Goal: Find specific page/section: Find specific page/section

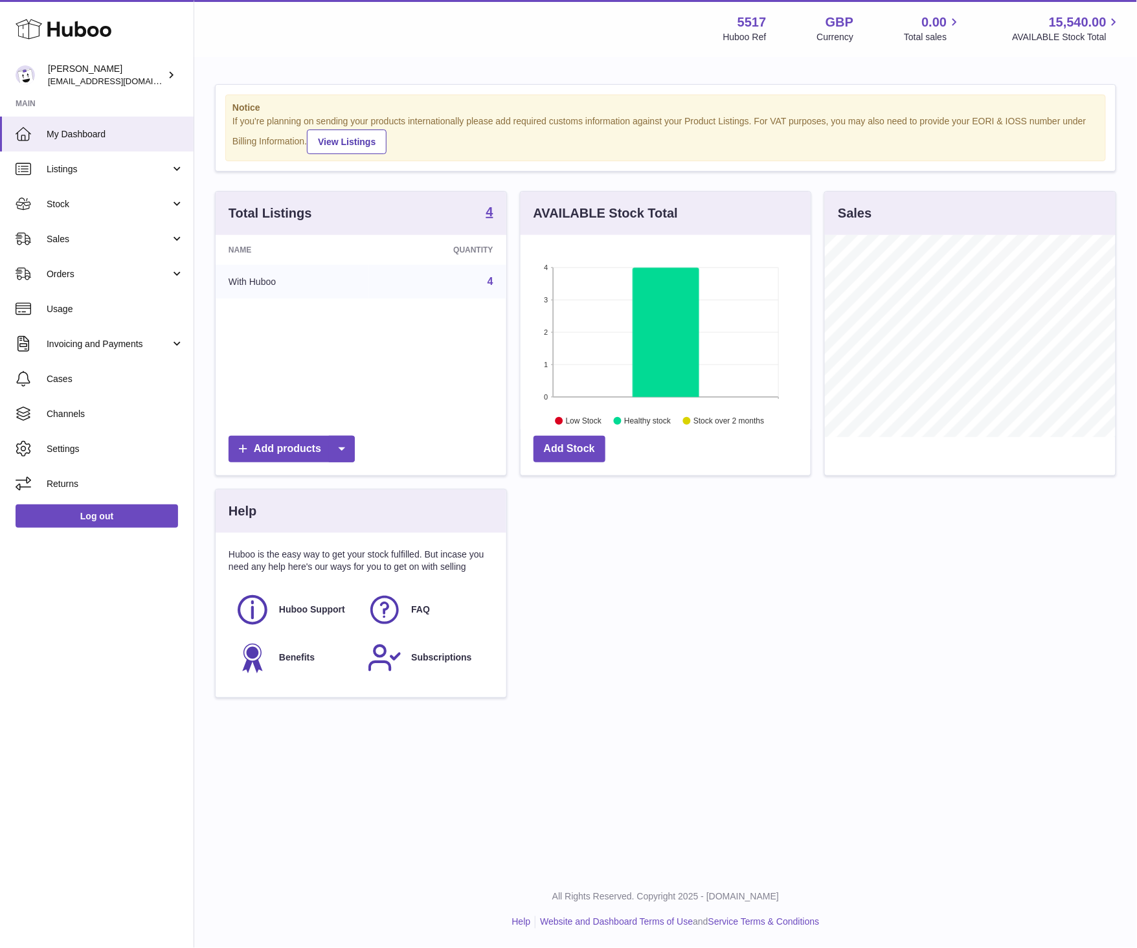
scroll to position [202, 290]
click at [86, 241] on span "Sales" at bounding box center [109, 239] width 124 height 12
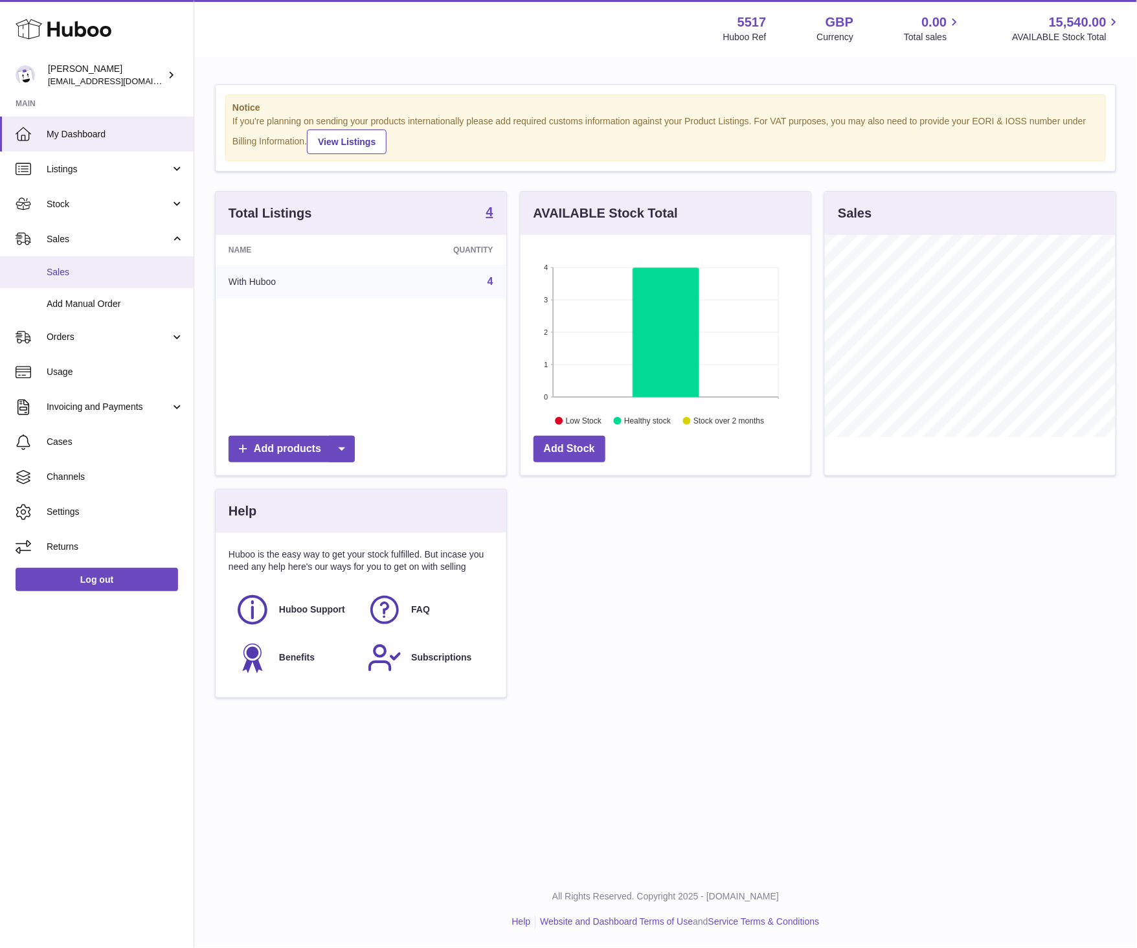
click at [85, 277] on span "Sales" at bounding box center [115, 272] width 137 height 12
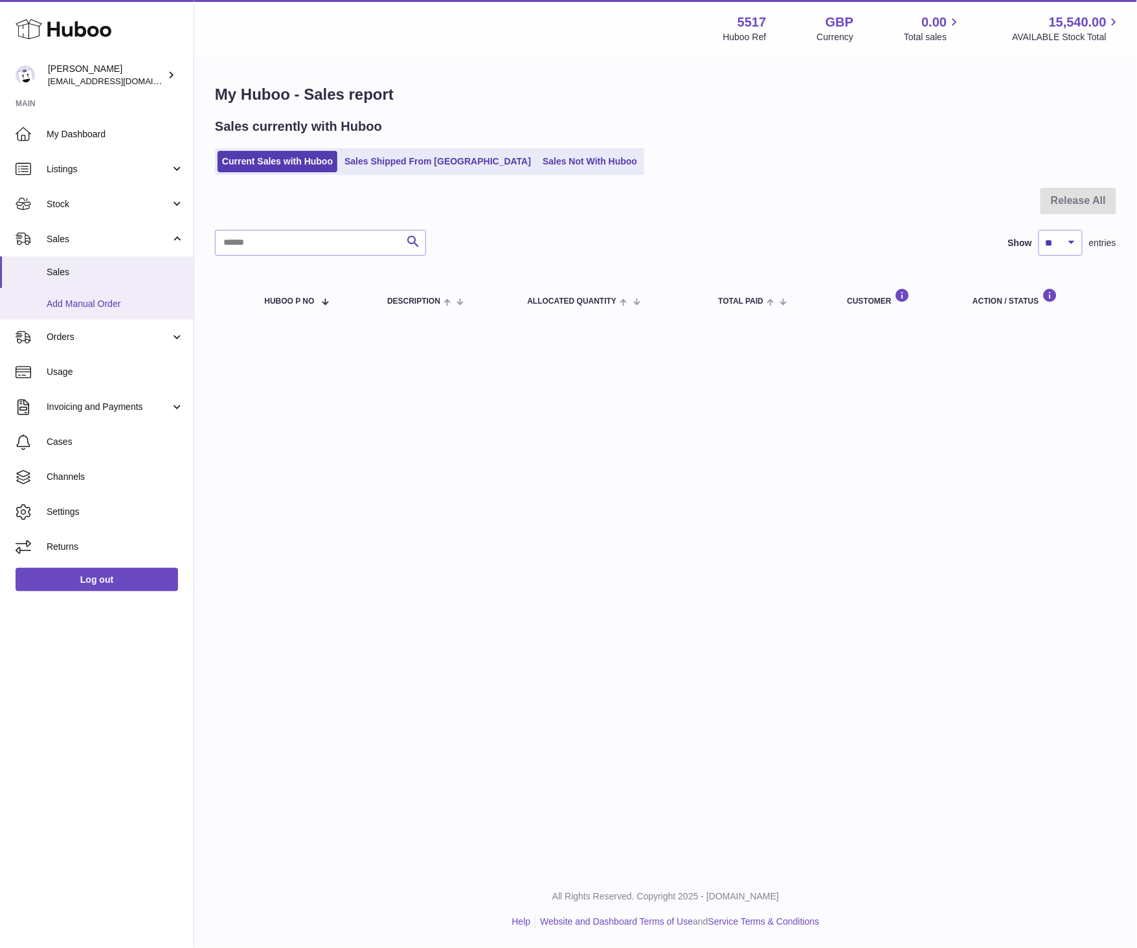
click at [100, 290] on link "Add Manual Order" at bounding box center [97, 304] width 194 height 32
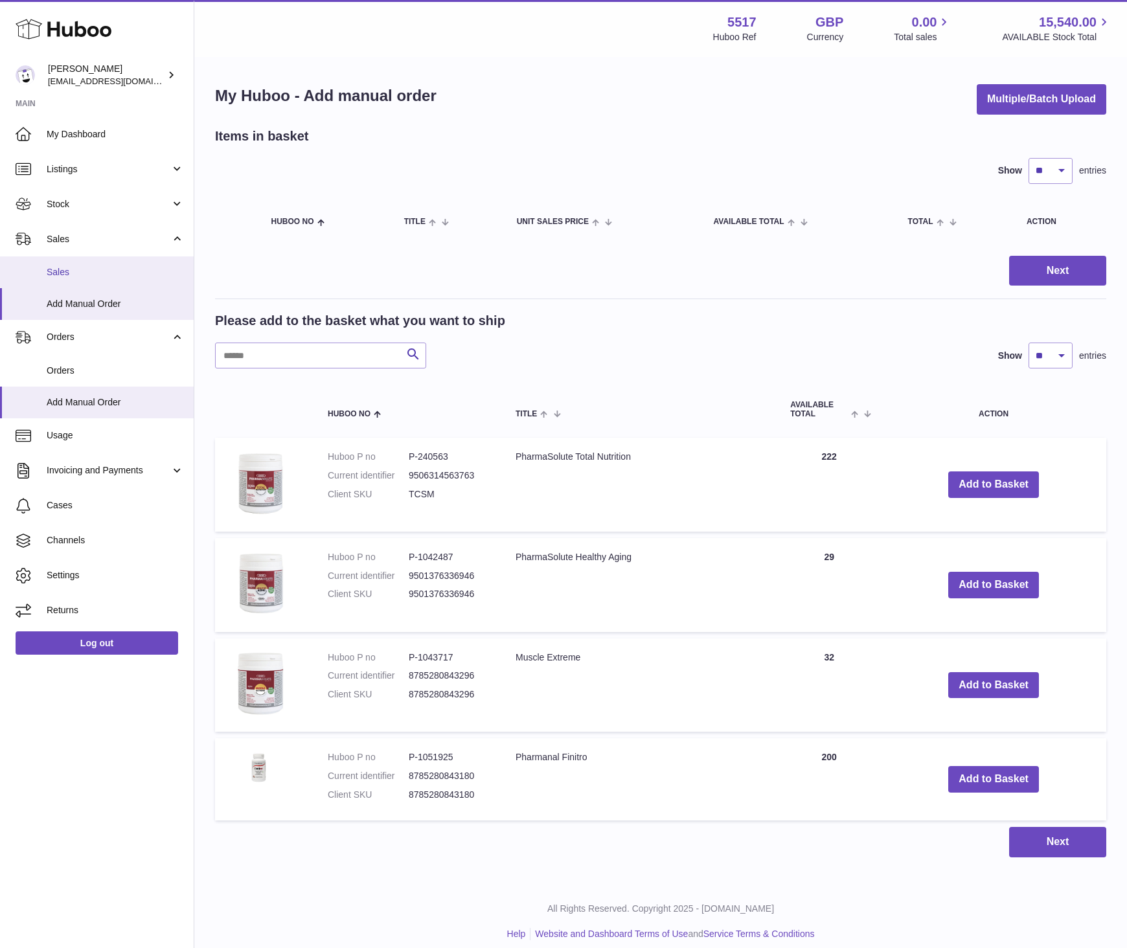
click at [57, 271] on span "Sales" at bounding box center [115, 272] width 137 height 12
